Goal: Task Accomplishment & Management: Manage account settings

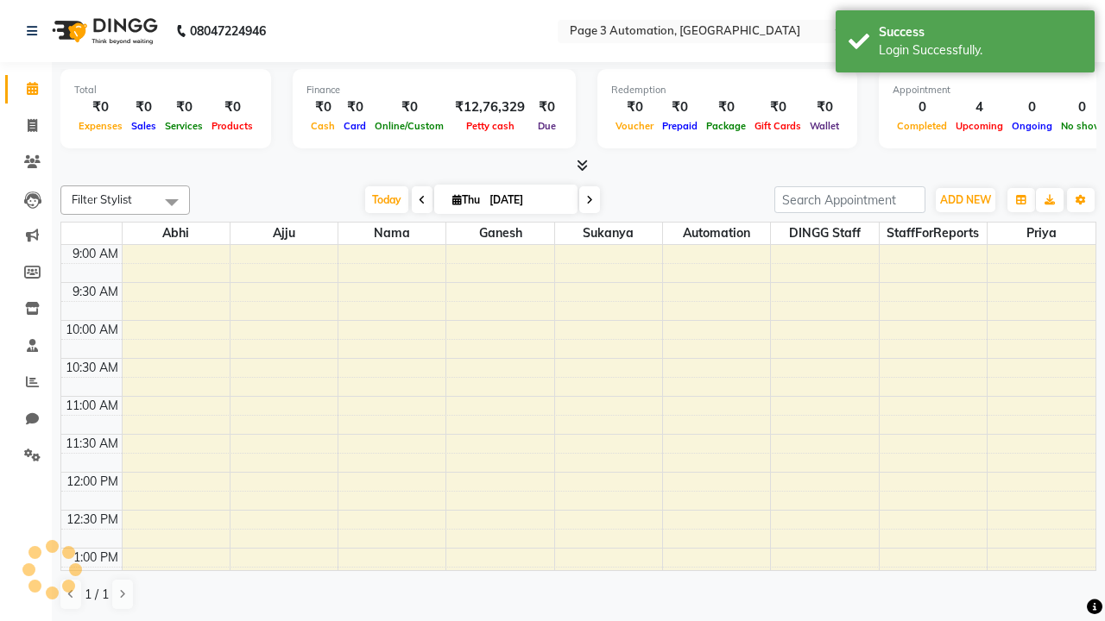
select select "en"
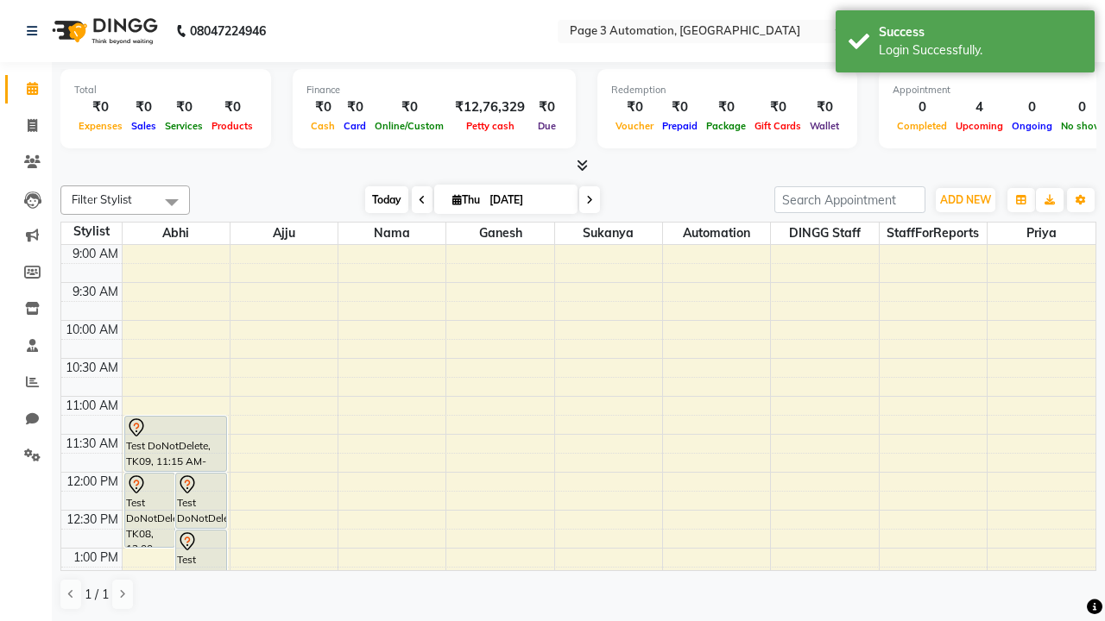
click at [378, 199] on span "Today" at bounding box center [386, 199] width 43 height 27
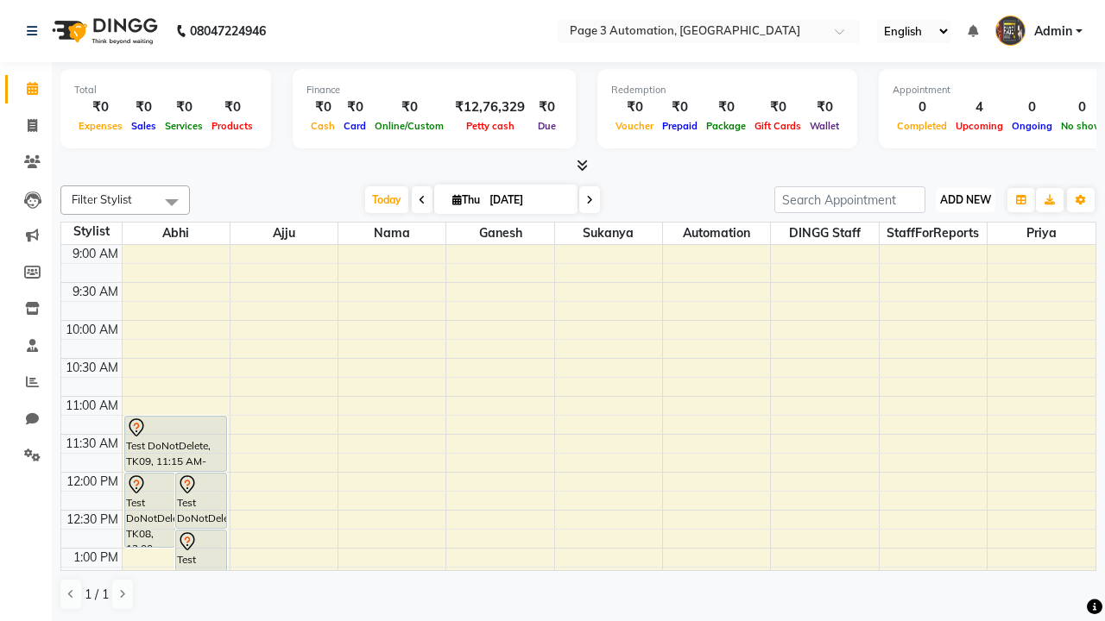
click at [965, 199] on span "ADD NEW" at bounding box center [965, 199] width 51 height 13
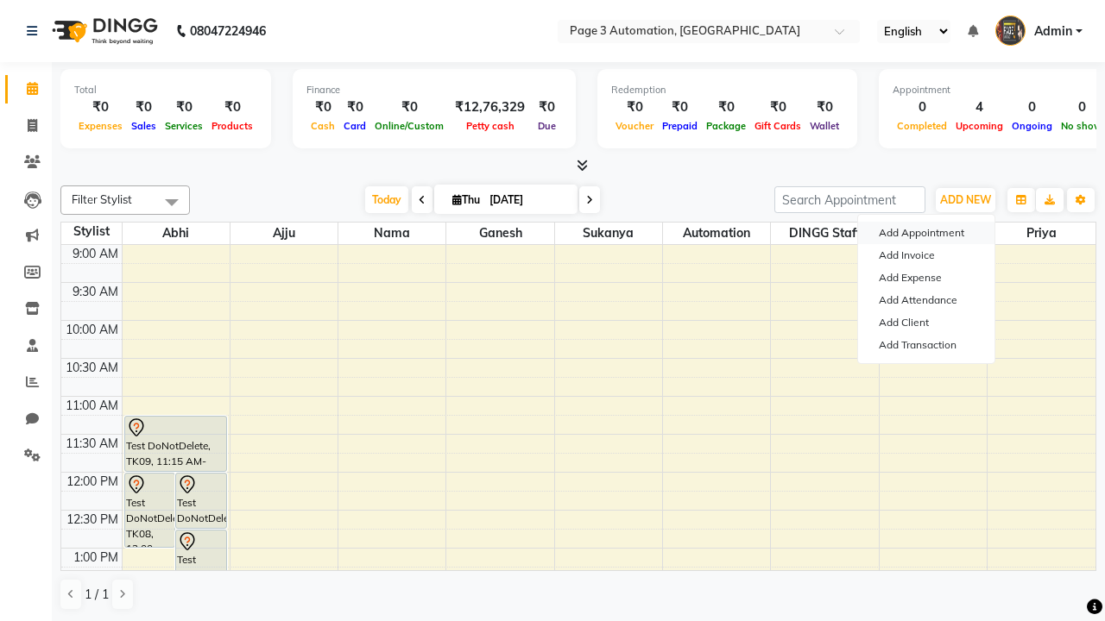
click at [926, 233] on button "Add Appointment" at bounding box center [926, 233] width 136 height 22
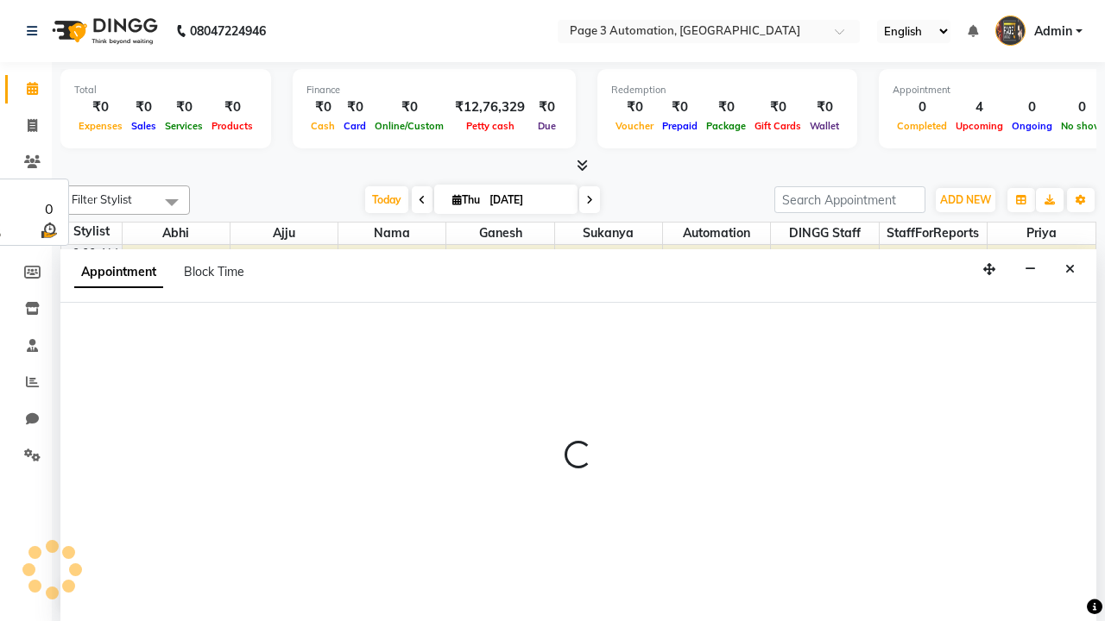
select select "tentative"
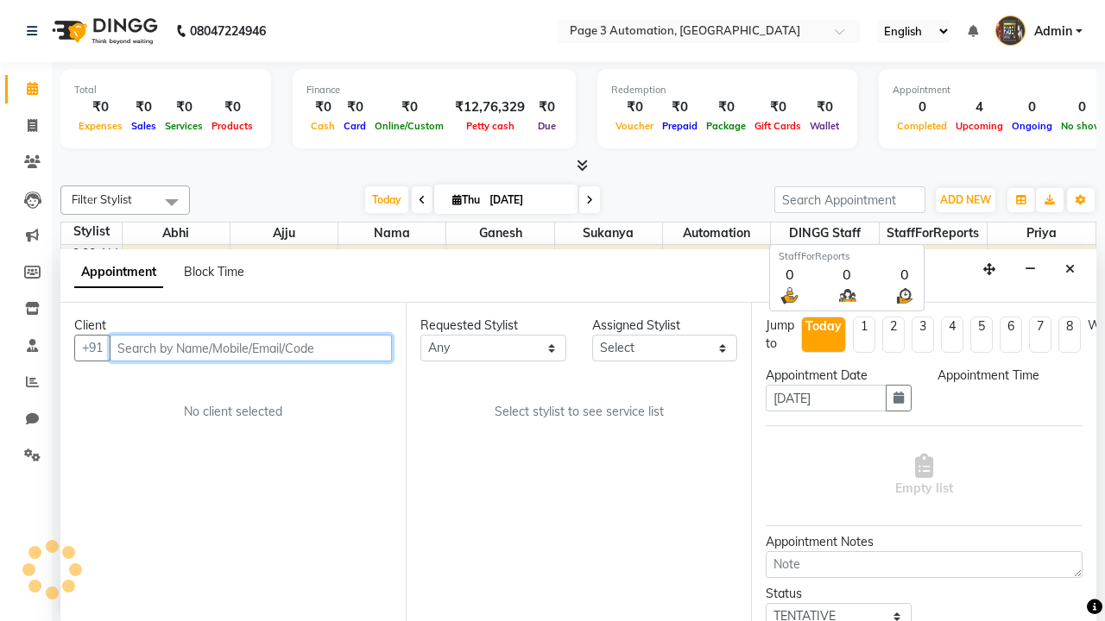
select select "600"
type input "7090909091"
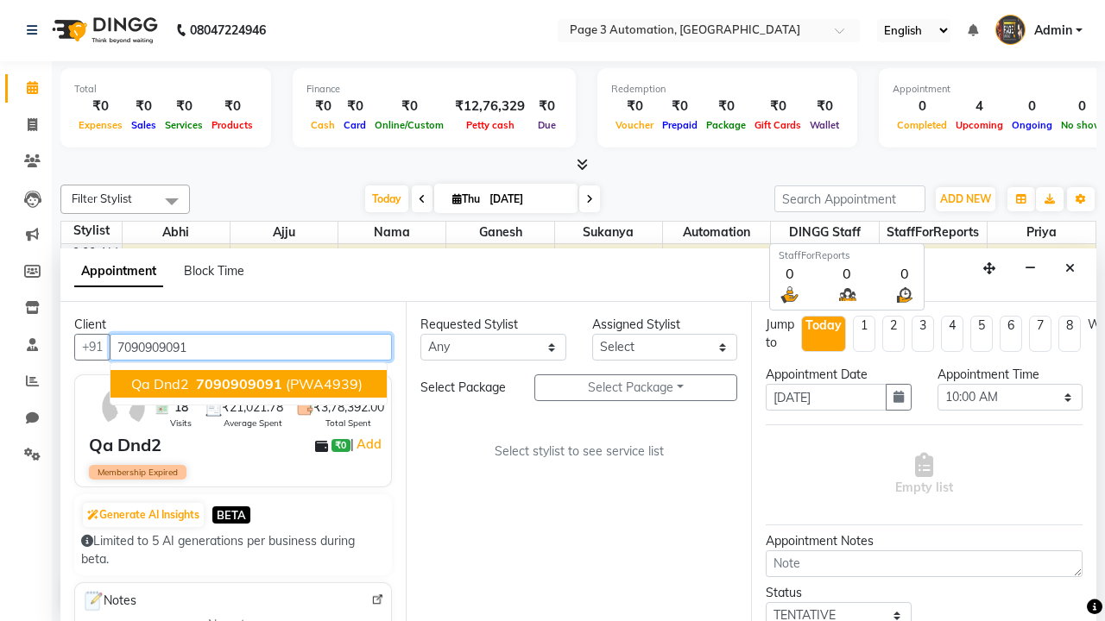
click at [249, 384] on span "7090909091" at bounding box center [239, 383] width 86 height 17
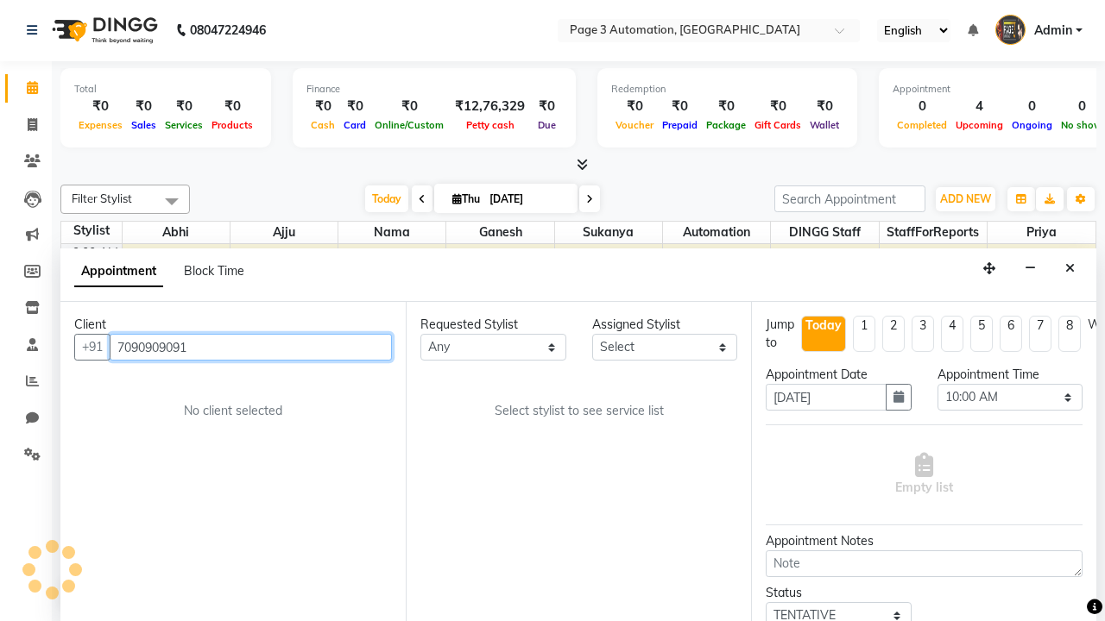
select select "712"
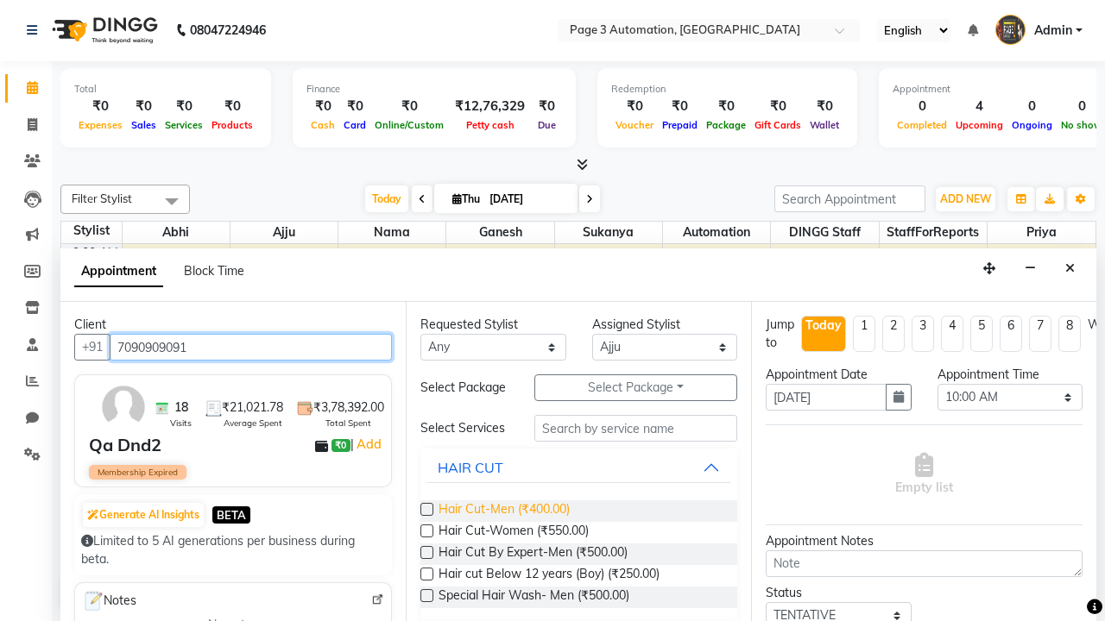
type input "7090909091"
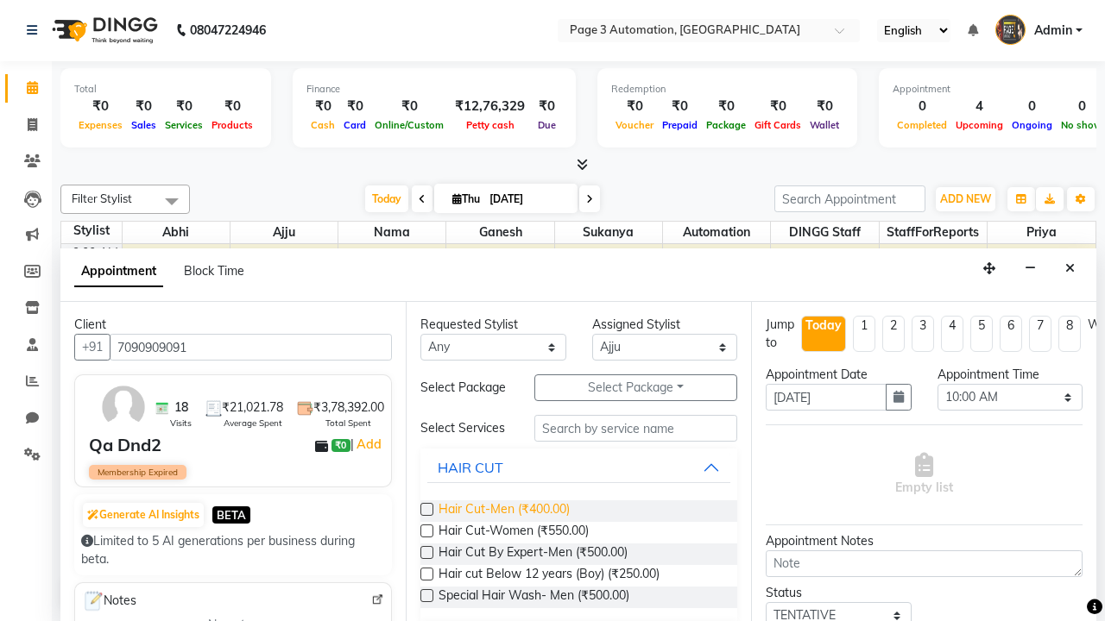
click at [503, 511] on span "Hair Cut-Men (₹400.00)" at bounding box center [503, 512] width 131 height 22
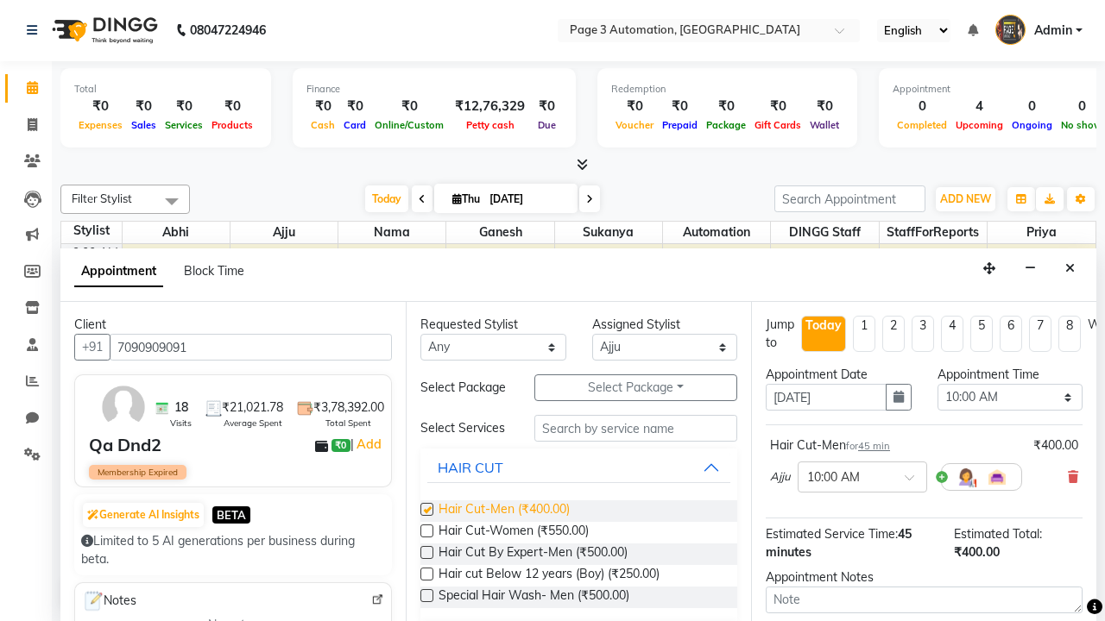
checkbox input "false"
click at [513, 532] on span "Hair Cut-Women (₹550.00)" at bounding box center [513, 533] width 150 height 22
checkbox input "true"
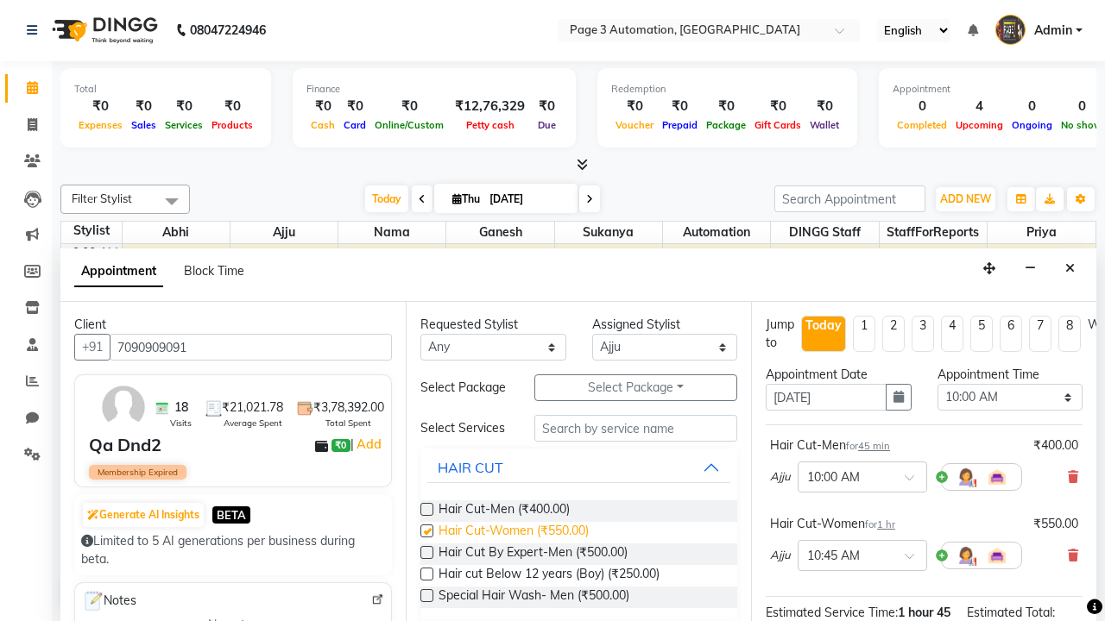
select select "840"
checkbox input "false"
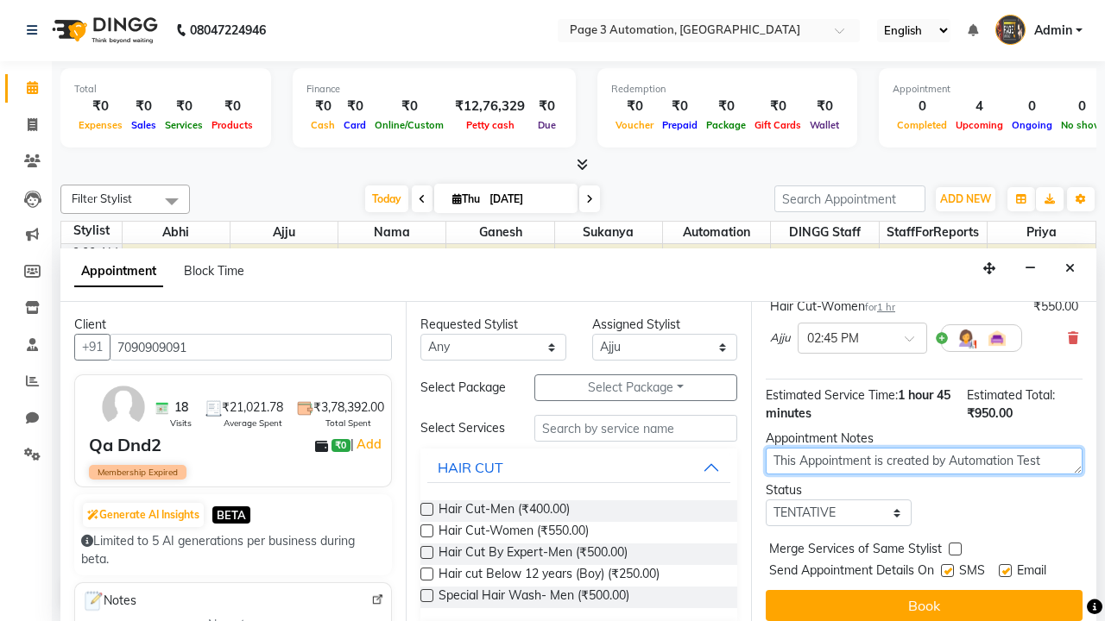
type textarea "This Appointment is created by Automation Test"
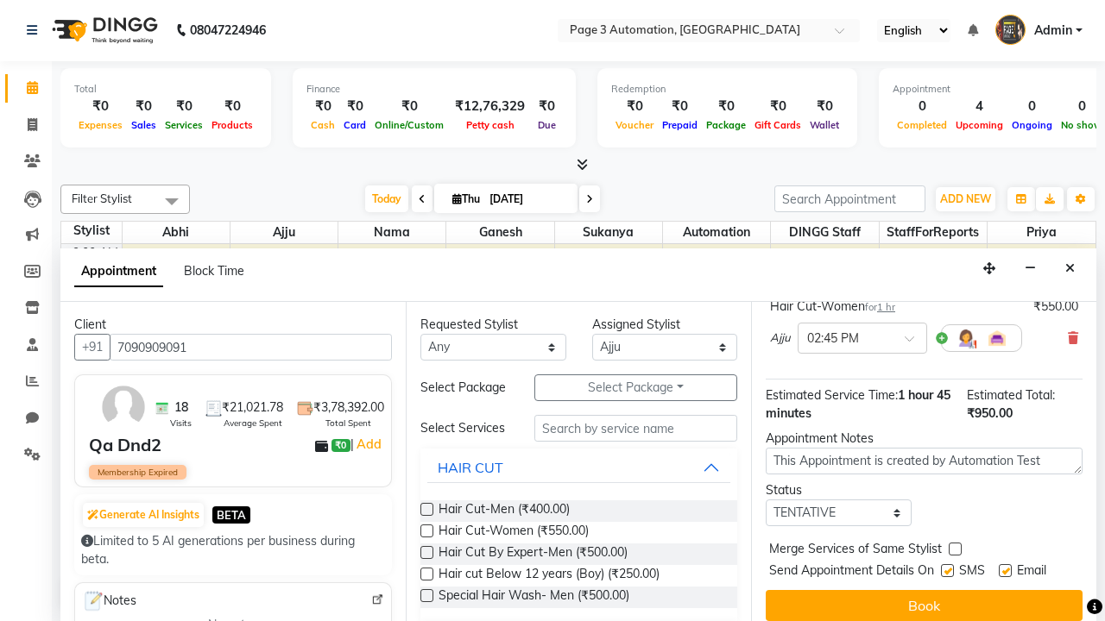
click at [954, 549] on label at bounding box center [954, 549] width 13 height 13
click at [954, 549] on input "checkbox" at bounding box center [953, 550] width 11 height 11
checkbox input "true"
click at [947, 570] on label at bounding box center [947, 570] width 13 height 13
click at [947, 570] on input "checkbox" at bounding box center [946, 572] width 11 height 11
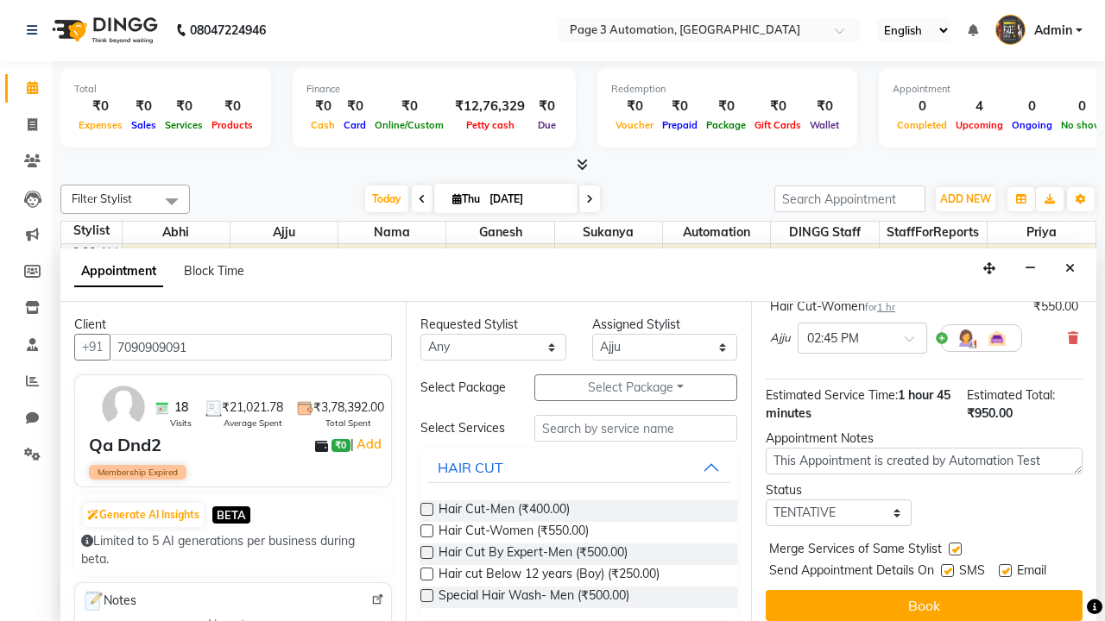
checkbox input "false"
click at [1005, 570] on label at bounding box center [1004, 570] width 13 height 13
click at [1005, 570] on input "checkbox" at bounding box center [1003, 572] width 11 height 11
checkbox input "false"
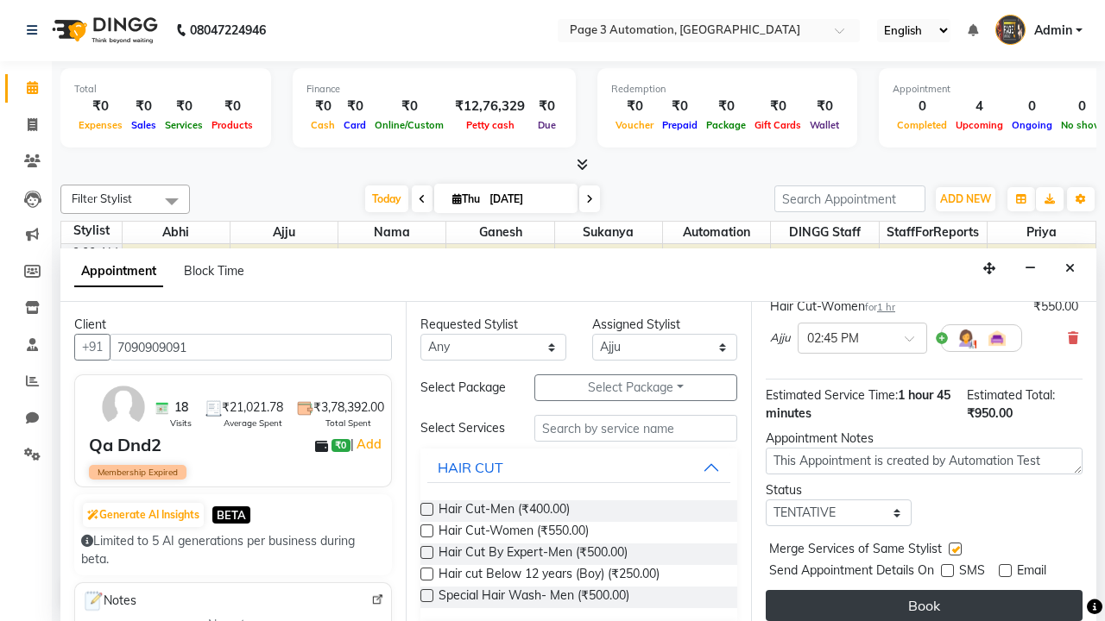
click at [923, 606] on button "Book" at bounding box center [923, 605] width 317 height 31
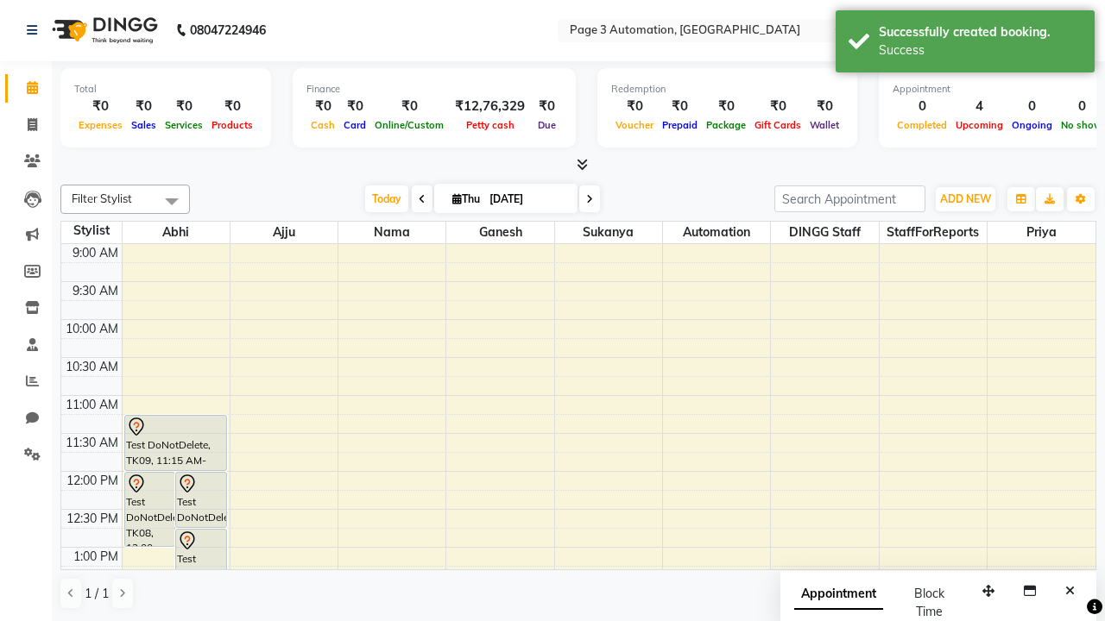
scroll to position [0, 0]
click at [965, 44] on div "Success" at bounding box center [980, 50] width 203 height 18
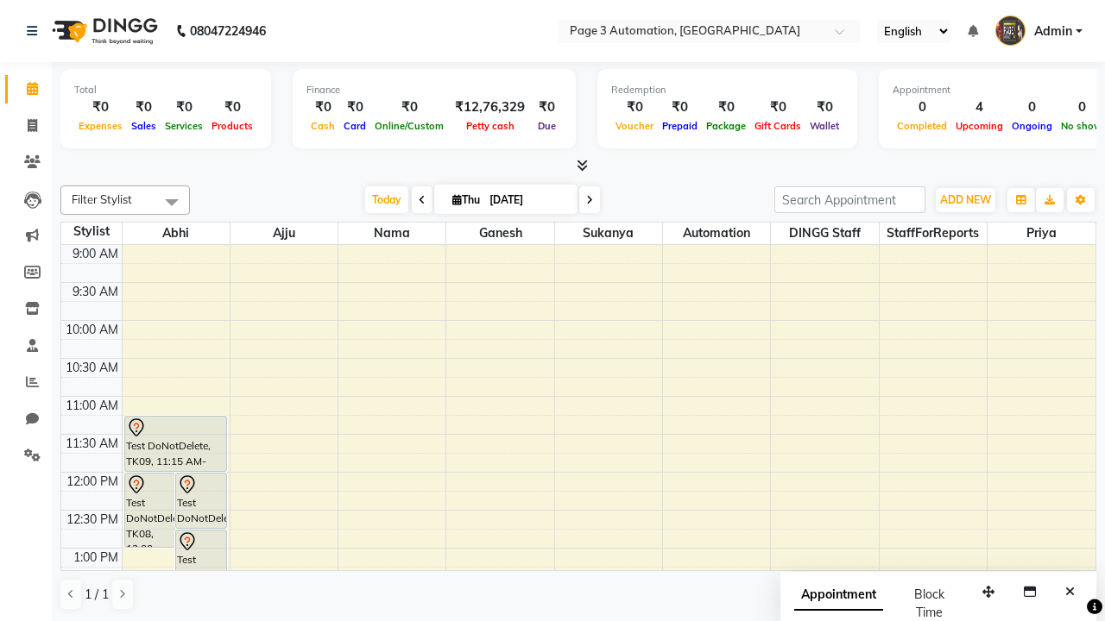
click at [172, 202] on span at bounding box center [171, 202] width 35 height 33
click at [0, 0] on div "Select All" at bounding box center [0, 0] width 0 height 0
checkbox input "true"
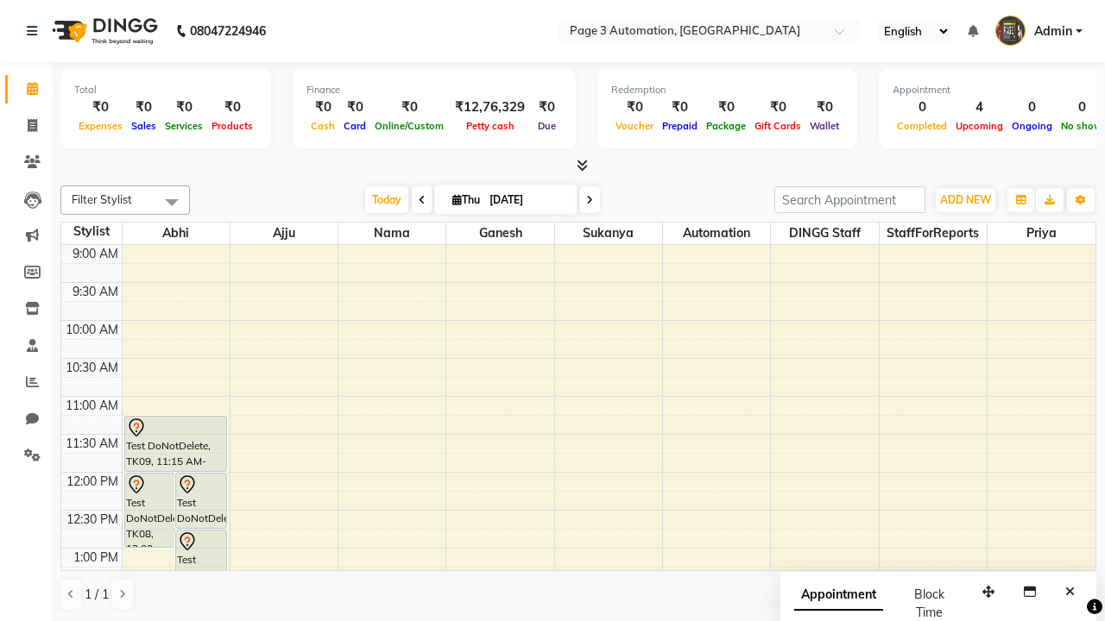
checkbox input "true"
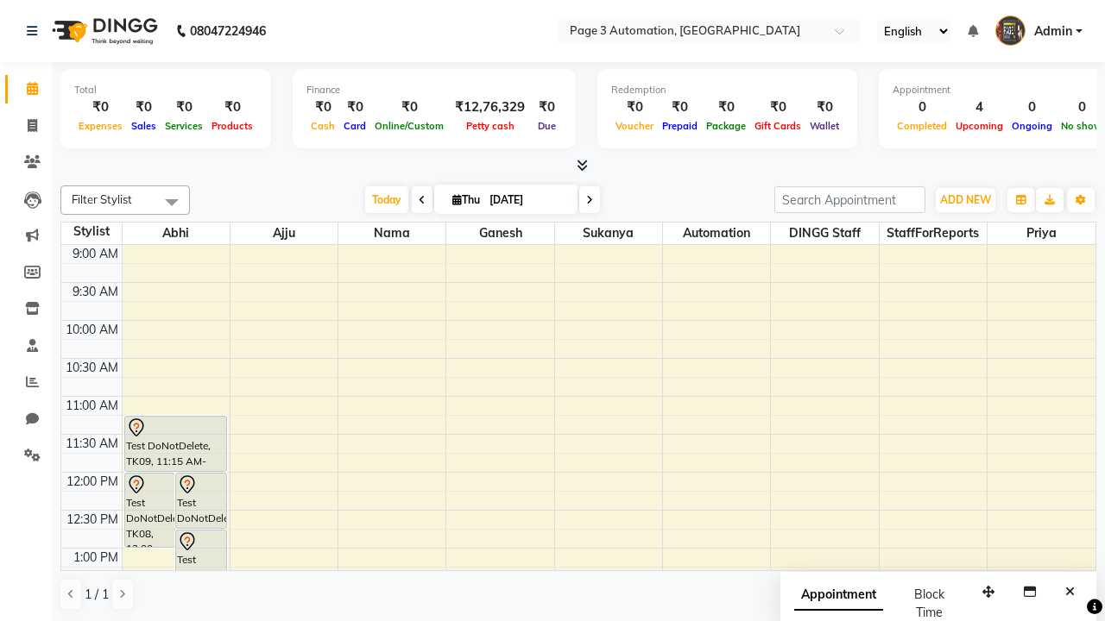
checkbox input "true"
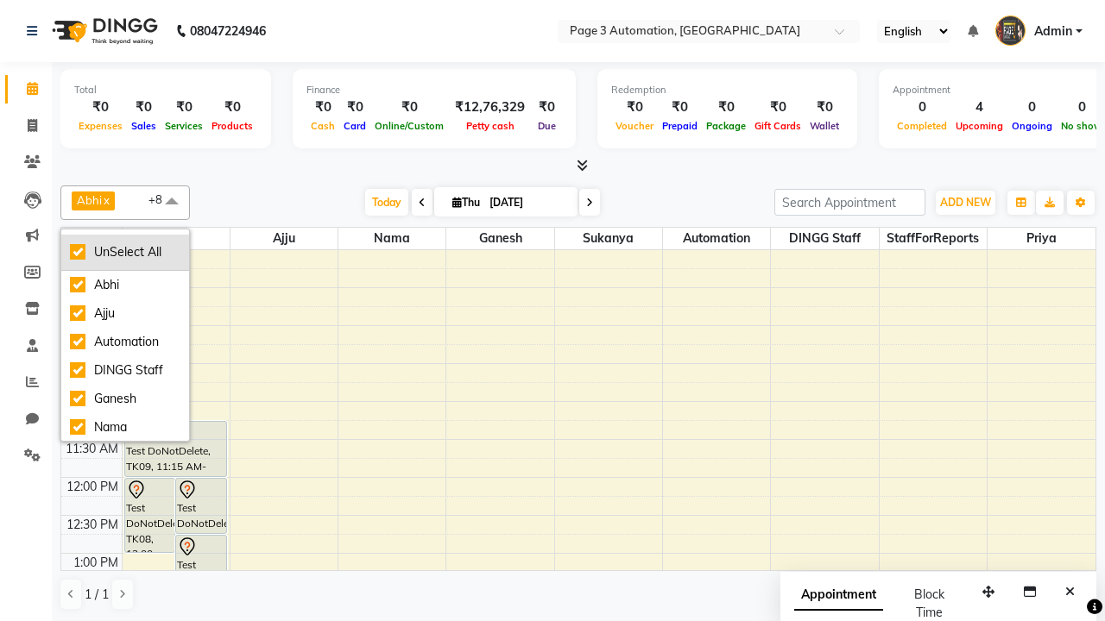
click at [125, 252] on div "UnSelect All" at bounding box center [125, 252] width 110 height 18
checkbox input "false"
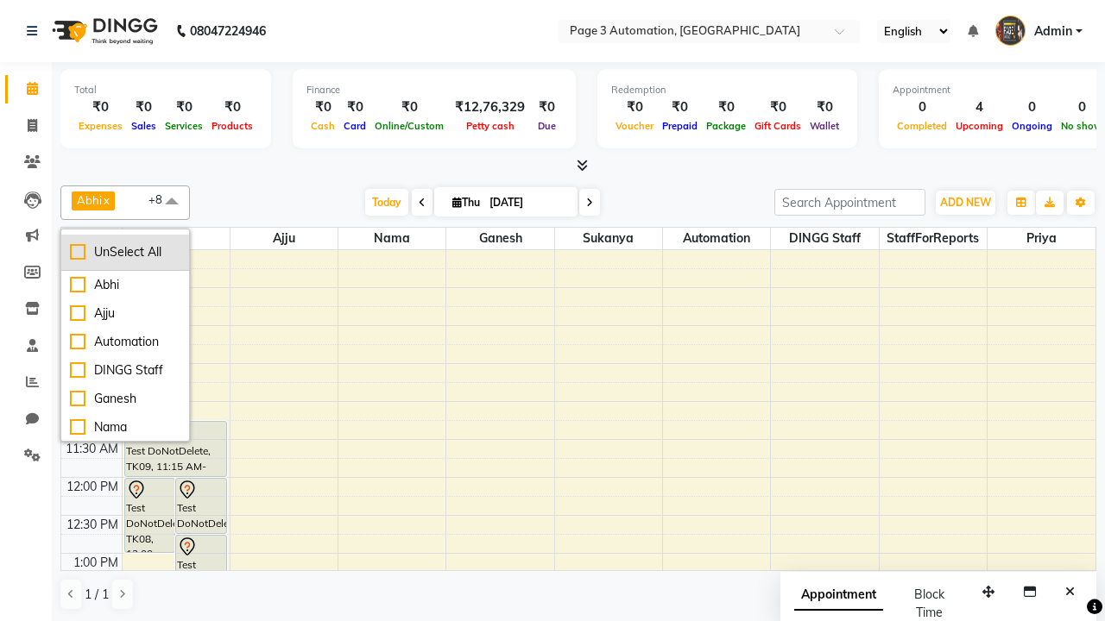
checkbox input "false"
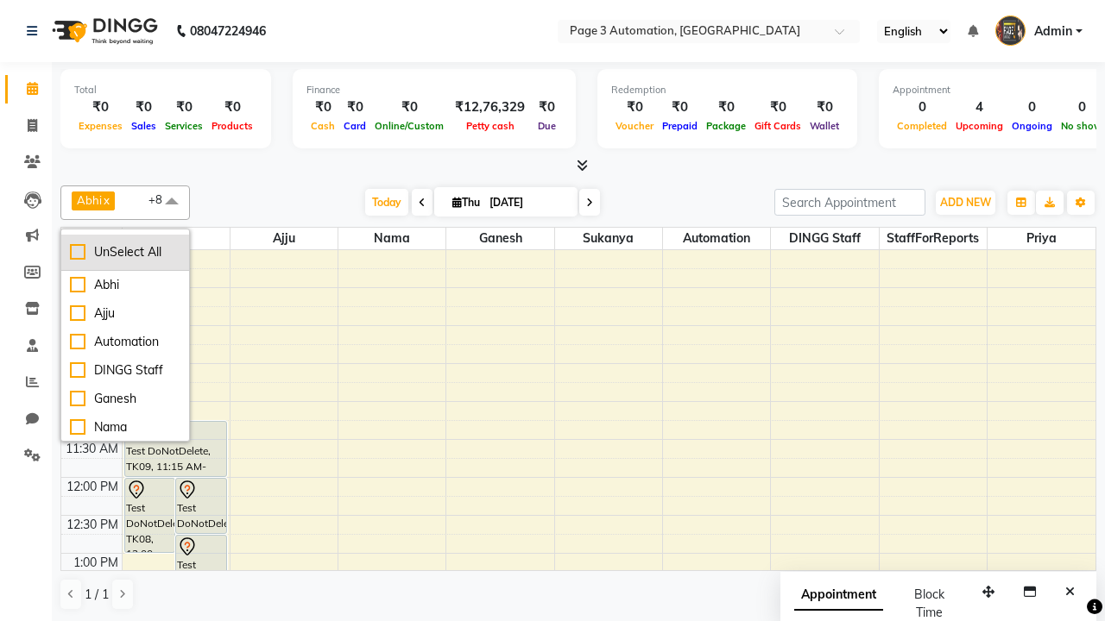
checkbox input "false"
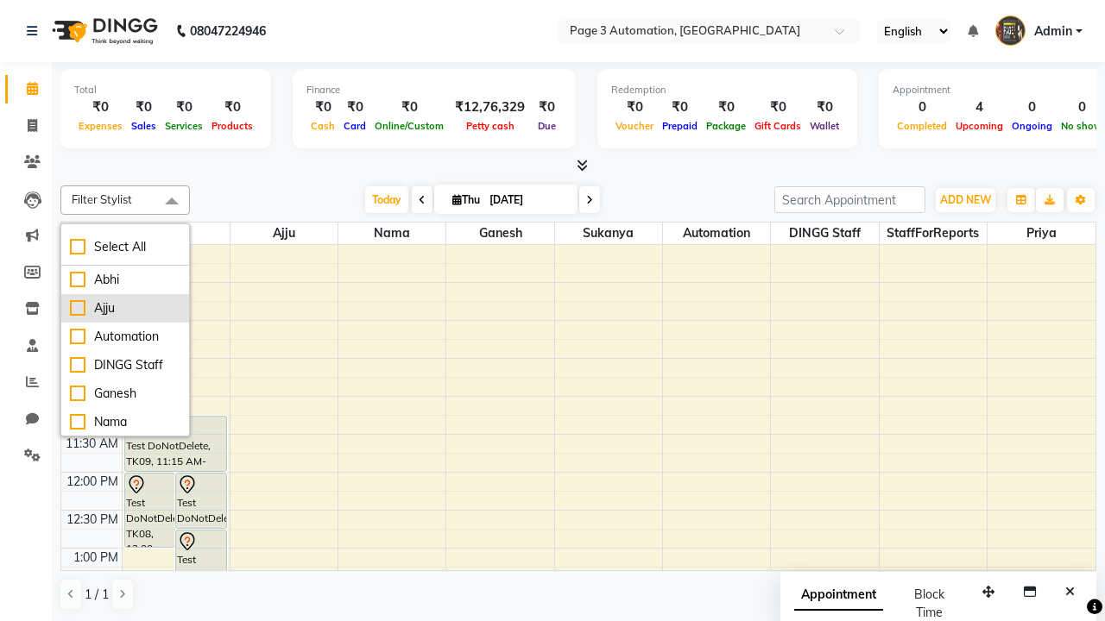
click at [125, 308] on div "Ajju" at bounding box center [125, 308] width 110 height 18
checkbox input "true"
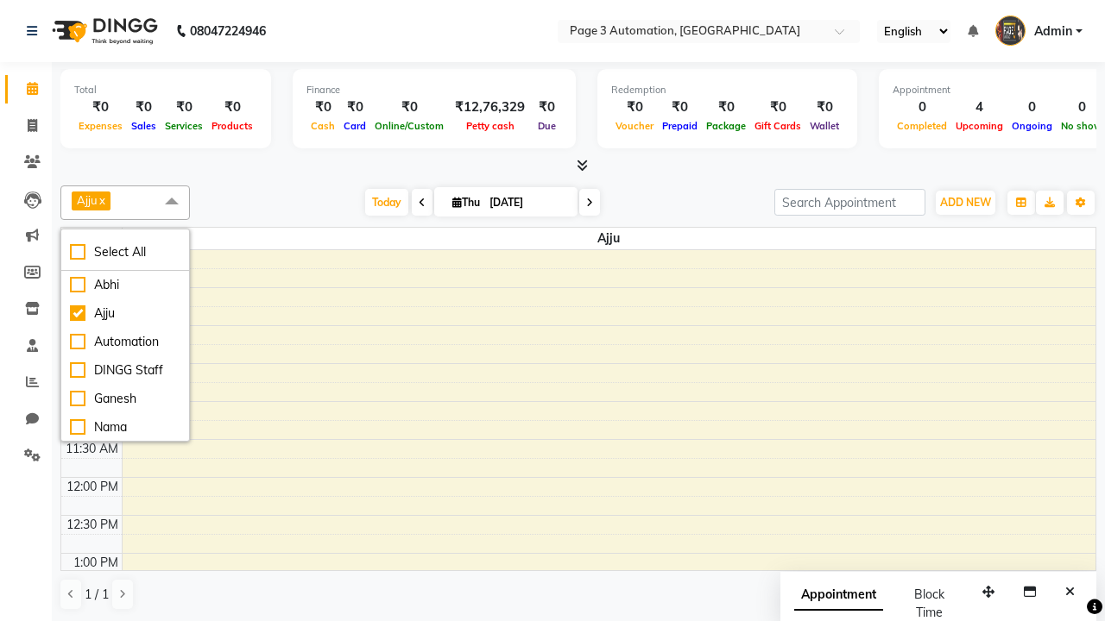
click at [172, 202] on span at bounding box center [171, 202] width 35 height 33
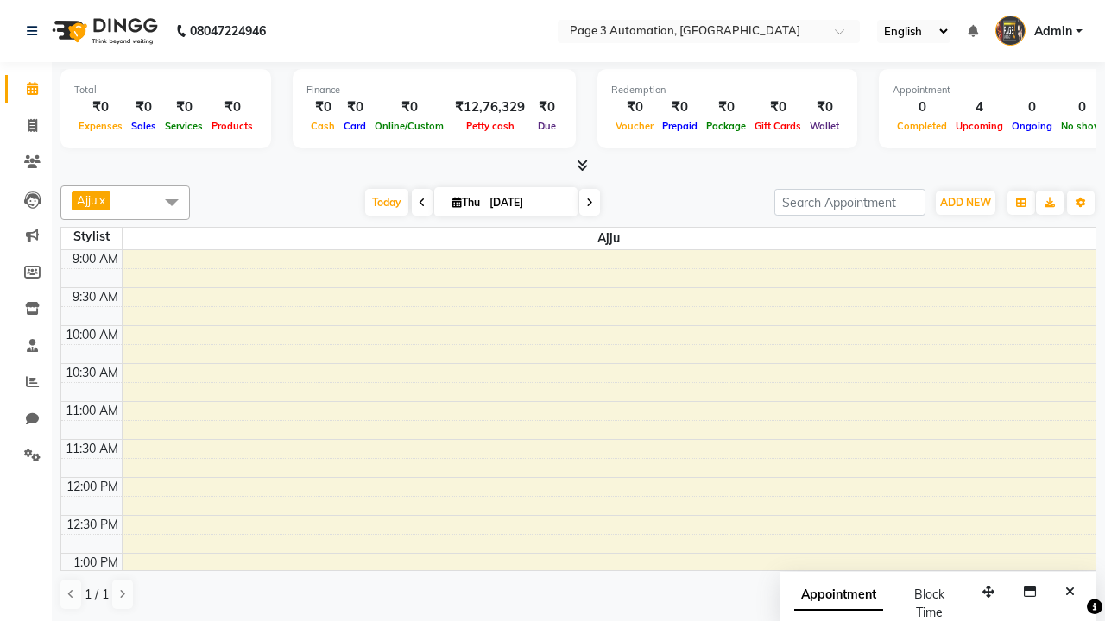
select select "7"
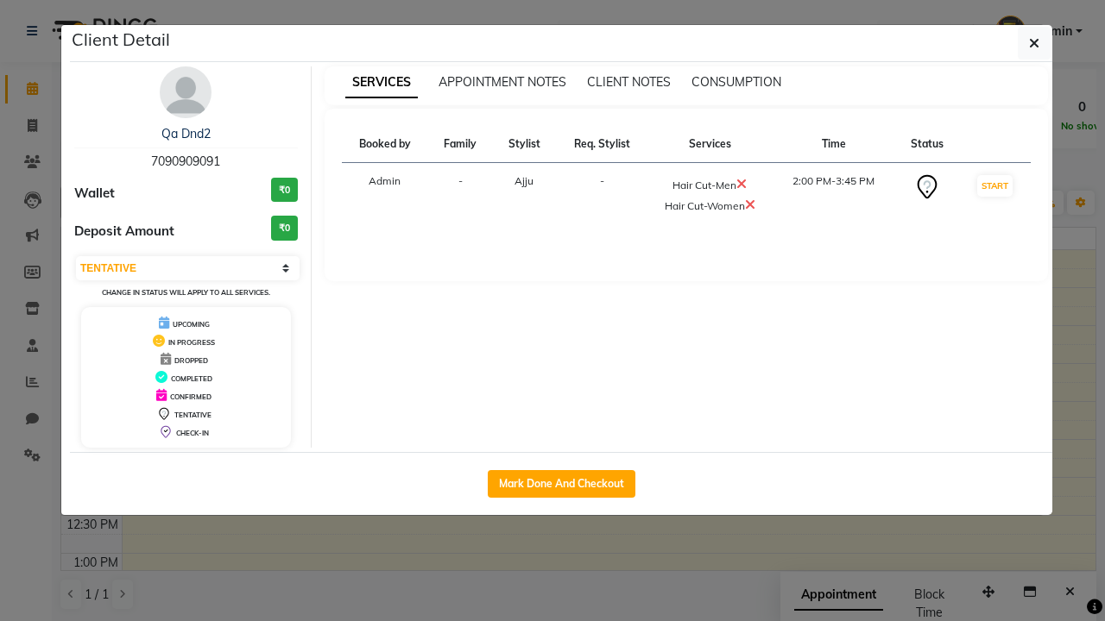
scroll to position [286, 0]
click at [561, 483] on button "Mark Done And Checkout" at bounding box center [562, 484] width 148 height 28
select select "2774"
select select "service"
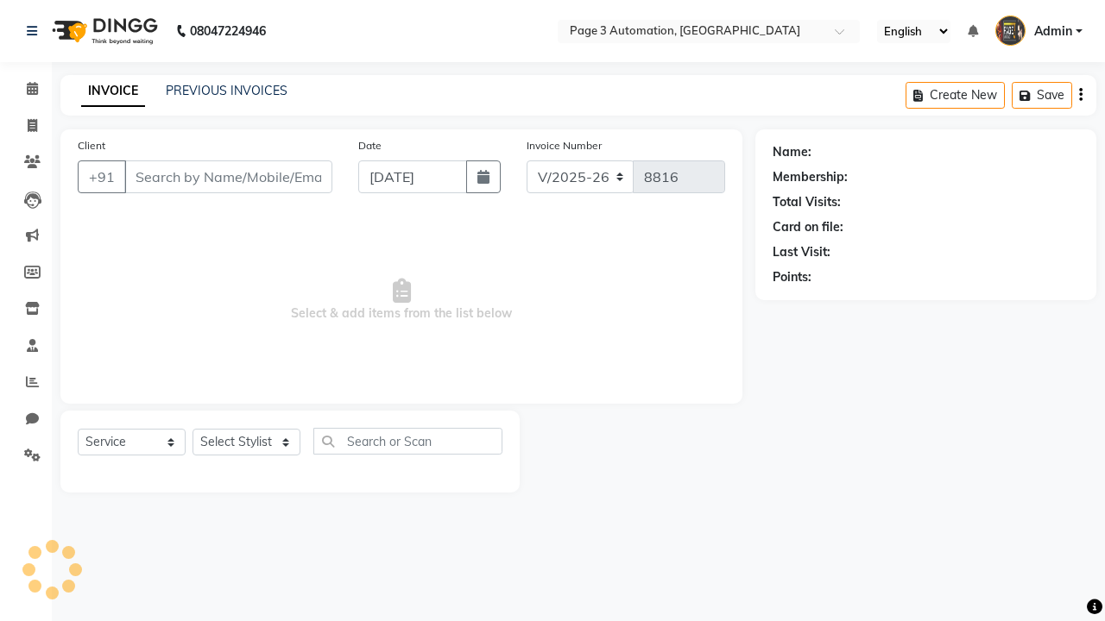
type input "7090909091"
select select "712"
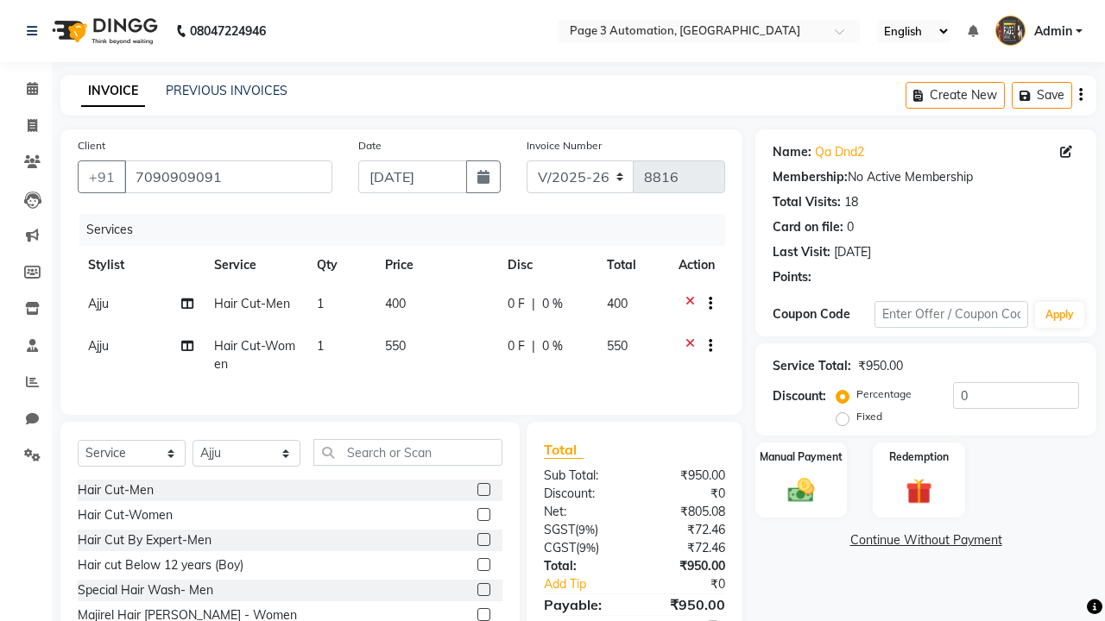
click at [690, 348] on icon at bounding box center [689, 348] width 9 height 22
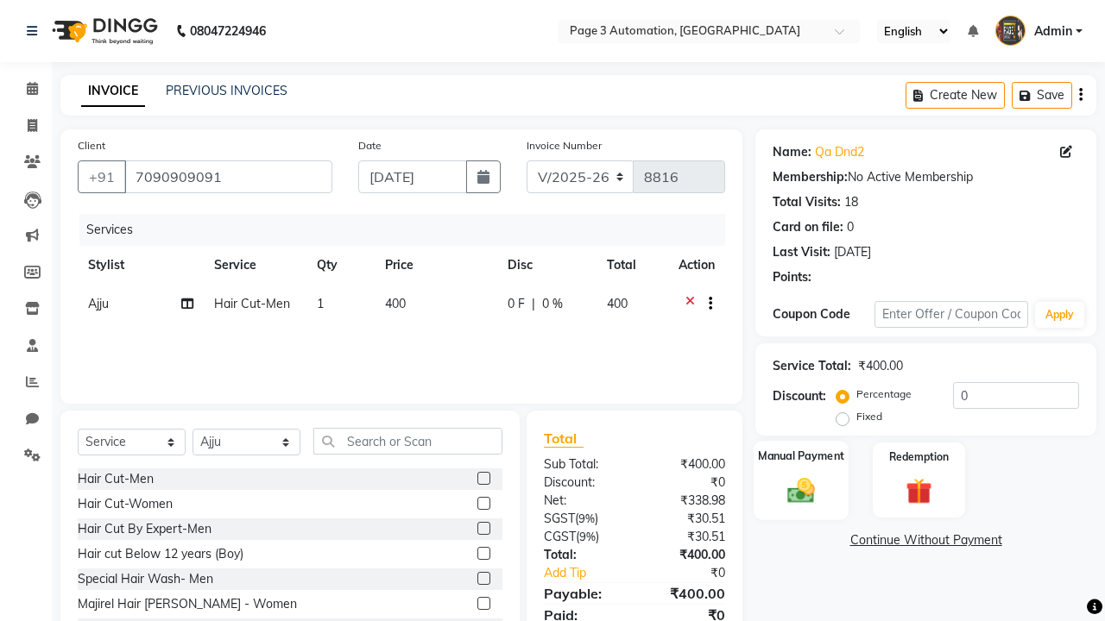
click at [801, 457] on label "Manual Payment" at bounding box center [801, 456] width 86 height 16
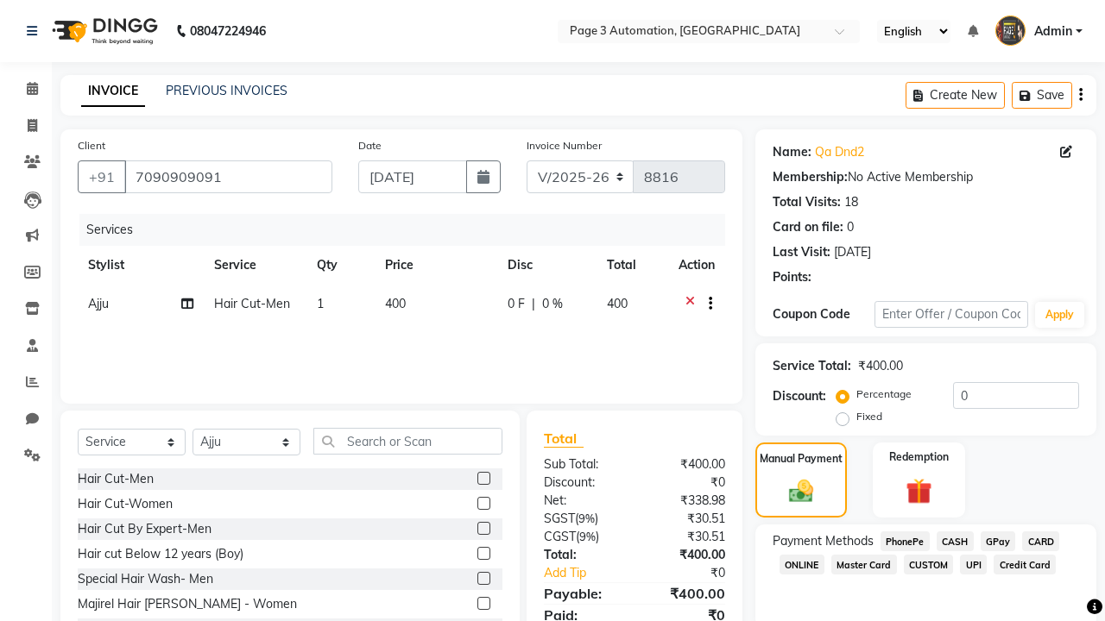
click at [954, 541] on span "CASH" at bounding box center [954, 542] width 37 height 20
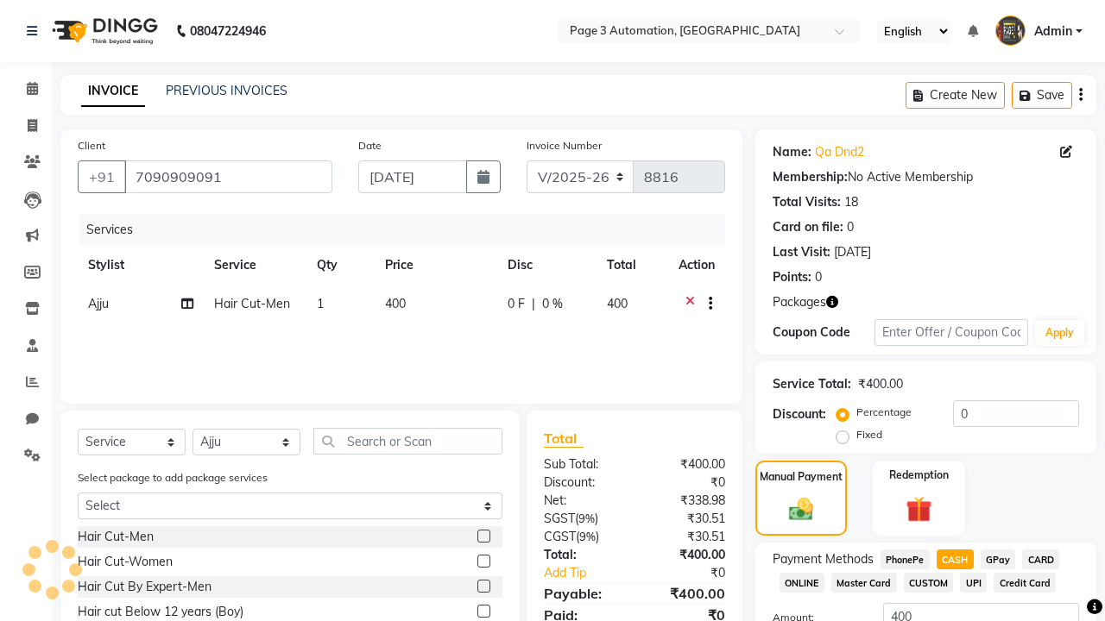
scroll to position [135, 0]
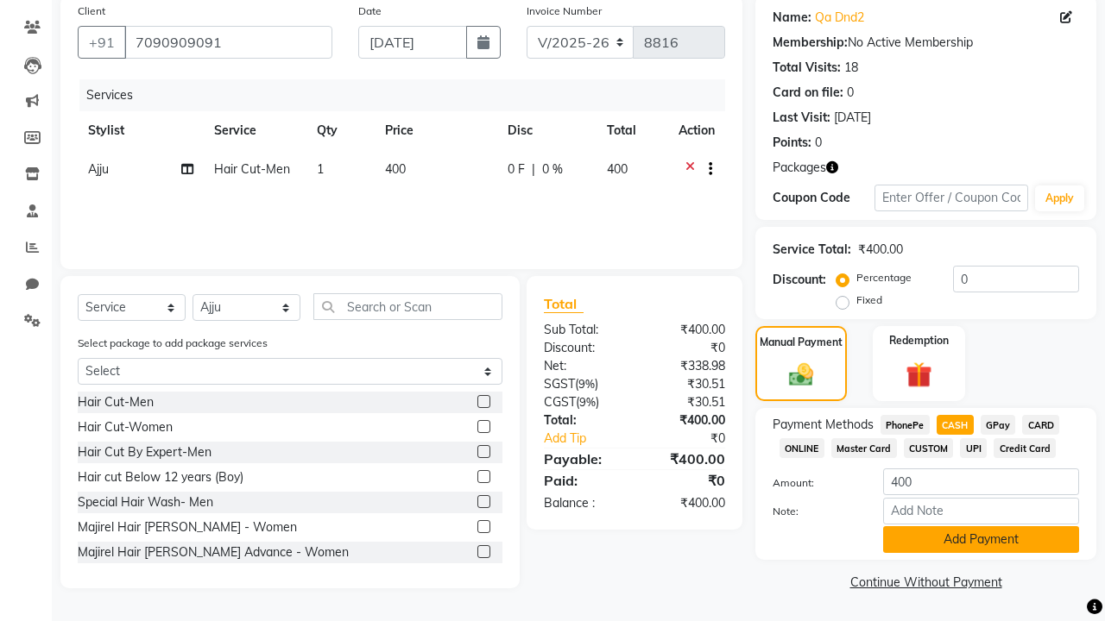
click at [980, 539] on button "Add Payment" at bounding box center [981, 539] width 196 height 27
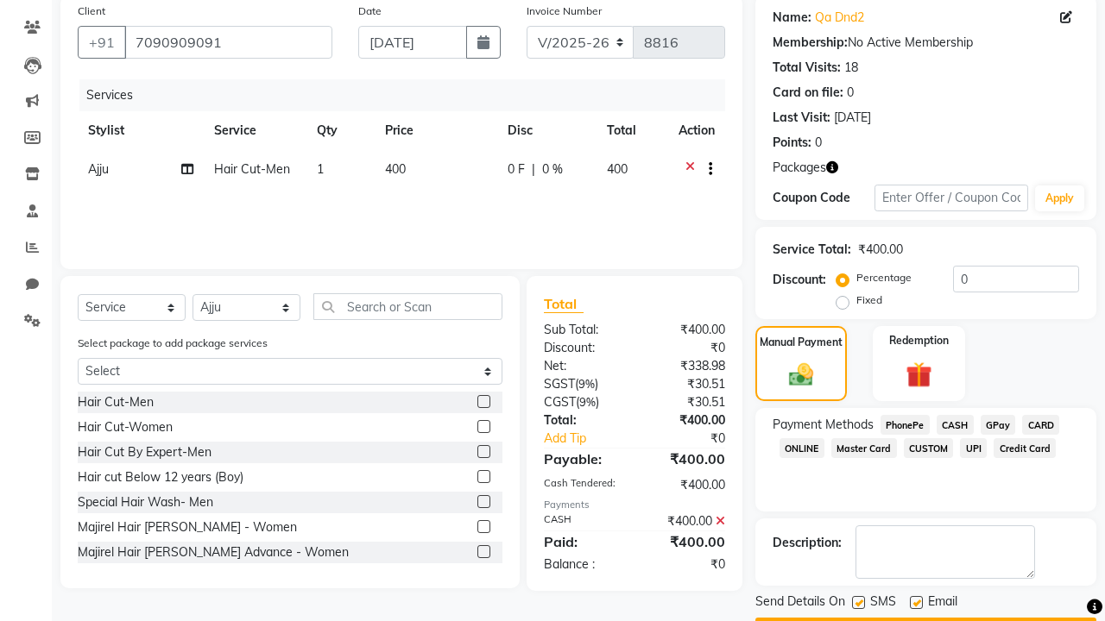
click at [858, 602] on label at bounding box center [858, 602] width 13 height 13
click at [858, 602] on input "checkbox" at bounding box center [857, 603] width 11 height 11
checkbox input "false"
click at [916, 602] on label at bounding box center [916, 602] width 13 height 13
click at [916, 602] on input "checkbox" at bounding box center [915, 603] width 11 height 11
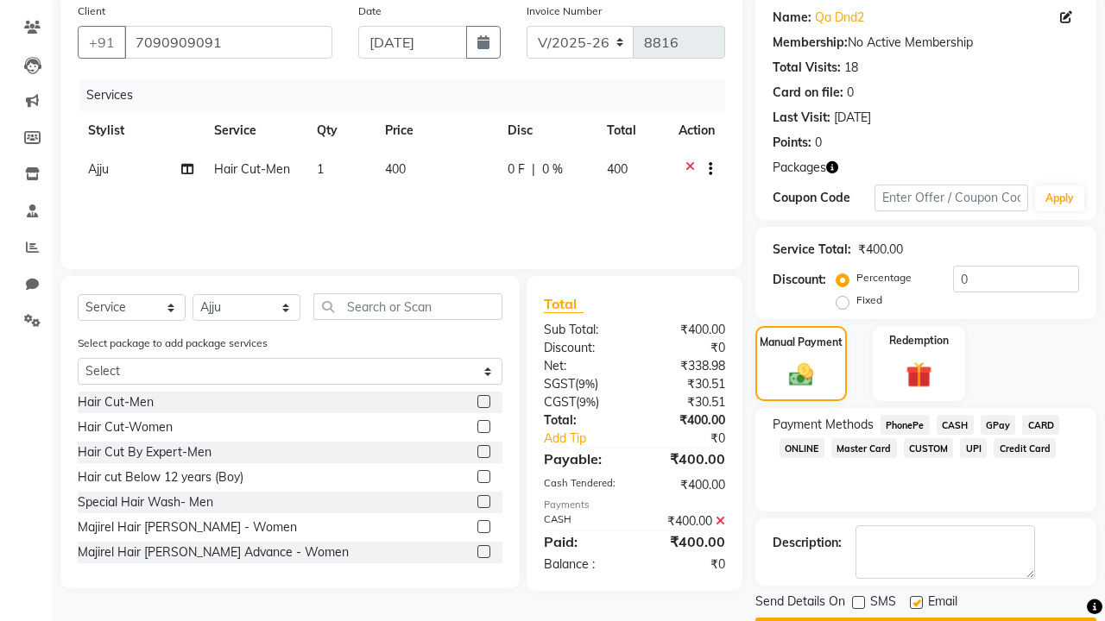
checkbox input "false"
click at [925, 618] on button "Checkout" at bounding box center [925, 631] width 341 height 27
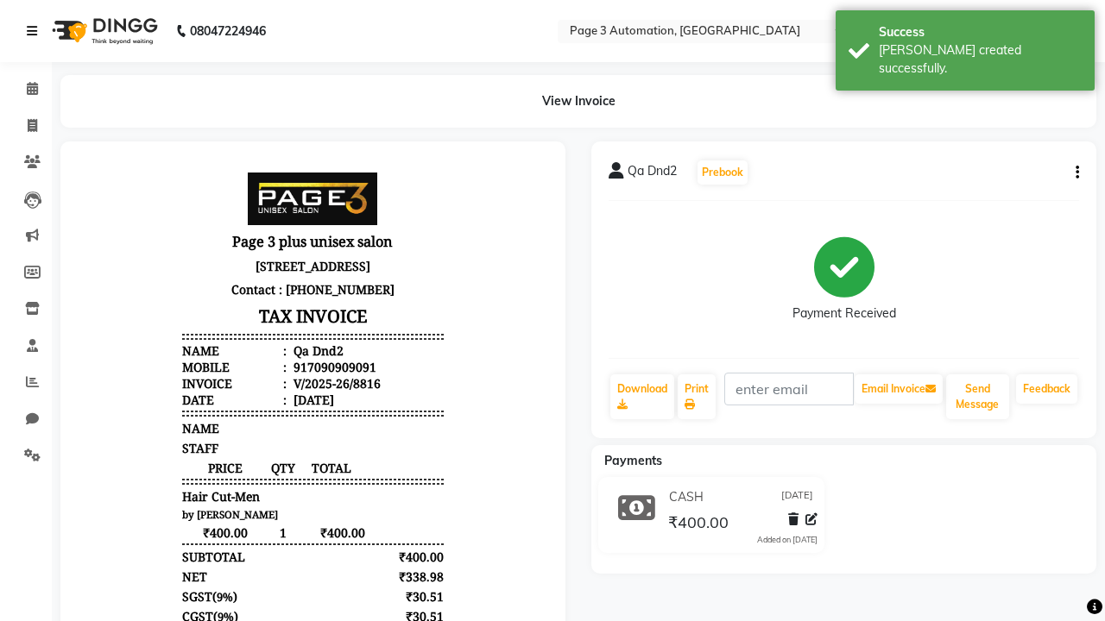
click at [965, 44] on div "[PERSON_NAME] created successfully." at bounding box center [980, 59] width 203 height 36
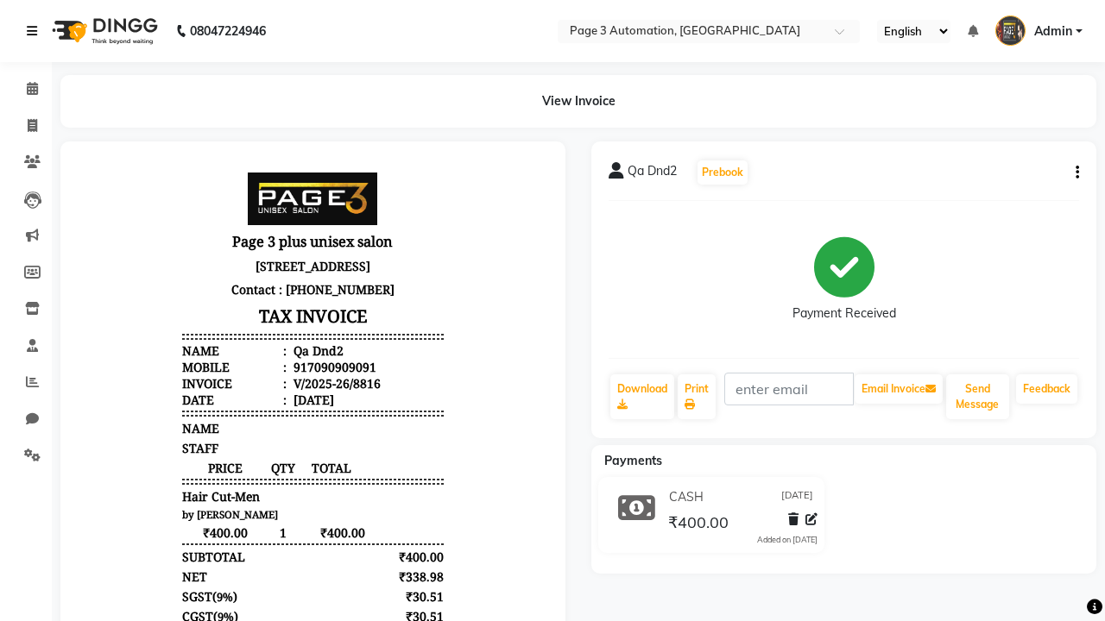
click at [35, 31] on icon at bounding box center [32, 31] width 10 height 12
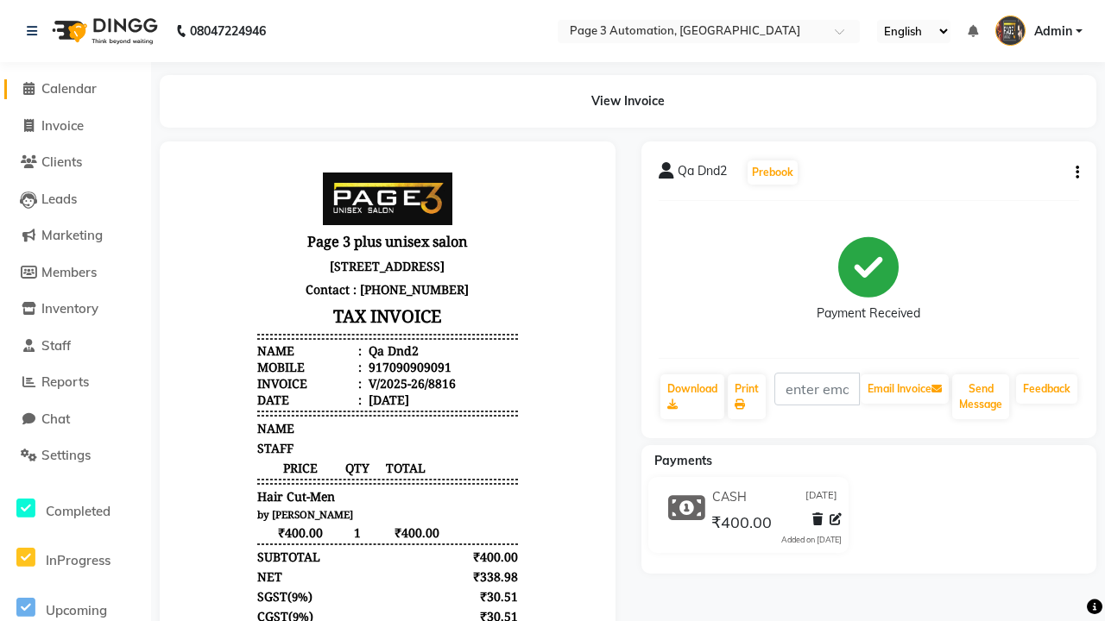
click at [75, 89] on span "Calendar" at bounding box center [68, 88] width 55 height 16
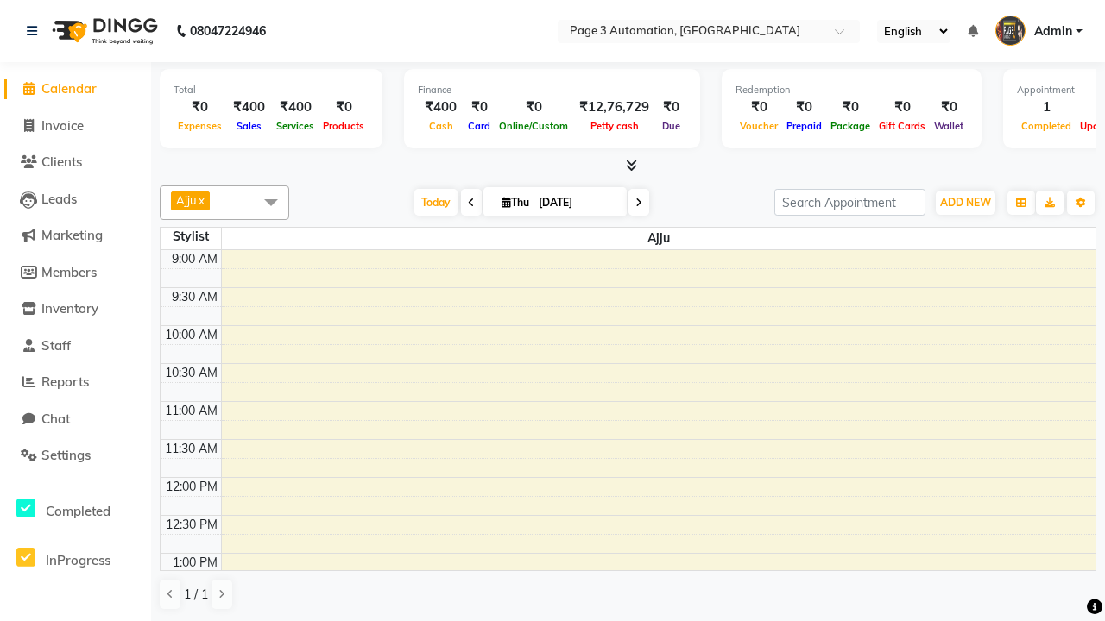
select select "3"
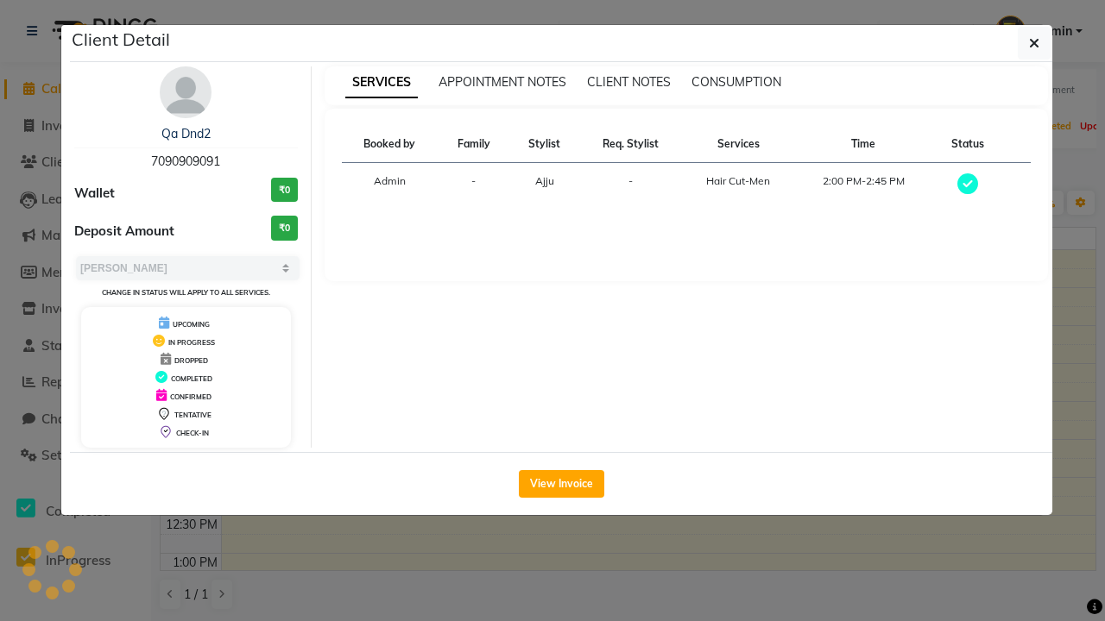
scroll to position [248, 0]
click at [1034, 29] on button "button" at bounding box center [1033, 43] width 33 height 33
